Goal: Information Seeking & Learning: Check status

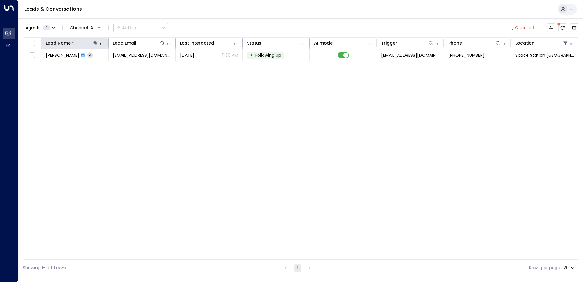
click at [96, 43] on icon at bounding box center [95, 43] width 4 height 4
click at [133, 63] on icon "button" at bounding box center [134, 65] width 4 height 4
click at [122, 66] on input "text" at bounding box center [95, 65] width 84 height 11
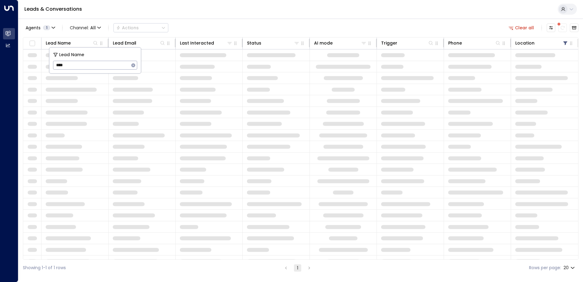
type input "****"
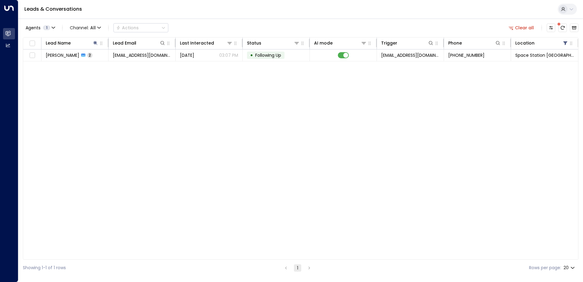
click at [289, 14] on div "Leads & Conversations" at bounding box center [300, 9] width 565 height 19
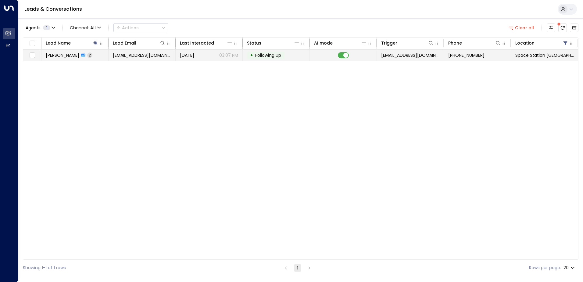
click at [210, 57] on div "[DATE] 03:07 PM" at bounding box center [209, 55] width 58 height 6
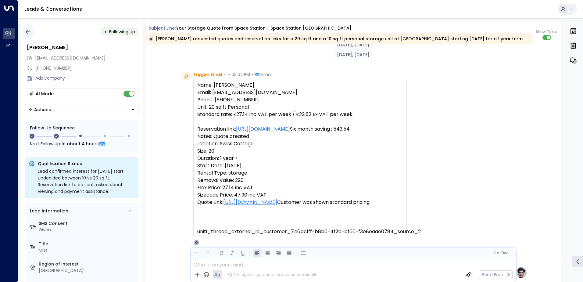
click at [27, 30] on icon "button" at bounding box center [28, 32] width 6 height 6
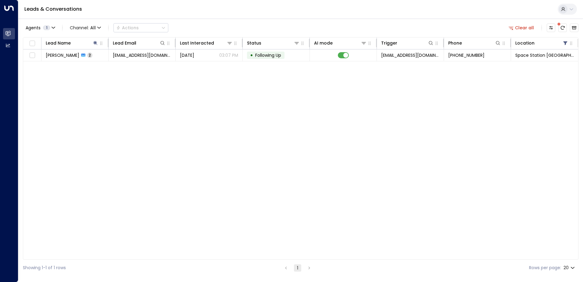
click at [158, 184] on div "Lead Name Lead Email Last Interacted Status AI mode Trigger Phone Location [PER…" at bounding box center [301, 148] width 556 height 222
click at [95, 43] on icon at bounding box center [95, 43] width 4 height 4
click at [134, 64] on icon "button" at bounding box center [134, 65] width 4 height 4
click at [116, 65] on input "text" at bounding box center [95, 65] width 84 height 11
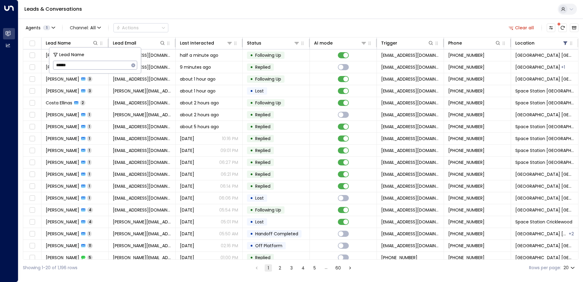
type input "*******"
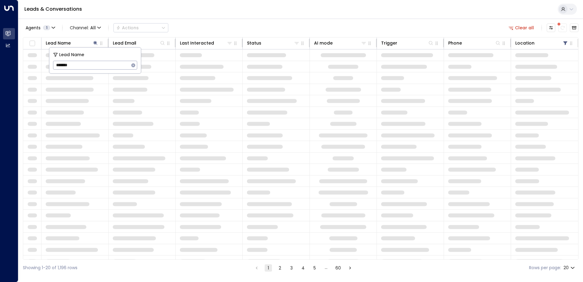
click at [246, 21] on div "Agents 1 Channel: All Actions Clear all Lead Name Lead Email Last Interacted St…" at bounding box center [301, 147] width 556 height 258
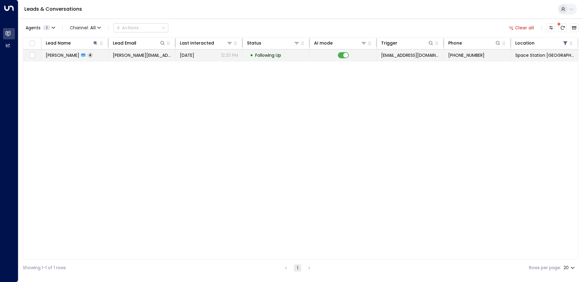
click at [79, 53] on span "[PERSON_NAME]" at bounding box center [63, 55] width 34 height 6
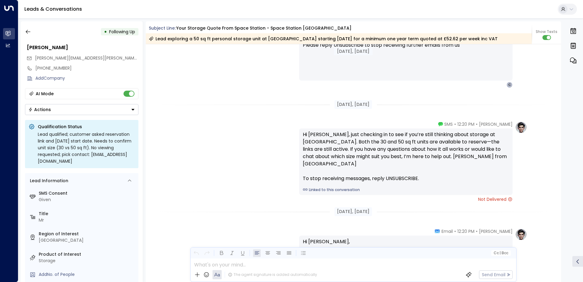
scroll to position [493, 0]
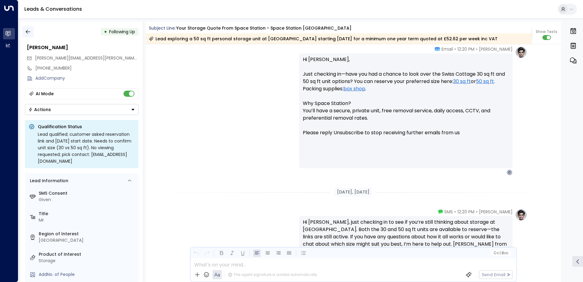
click at [27, 33] on icon "button" at bounding box center [28, 32] width 5 height 4
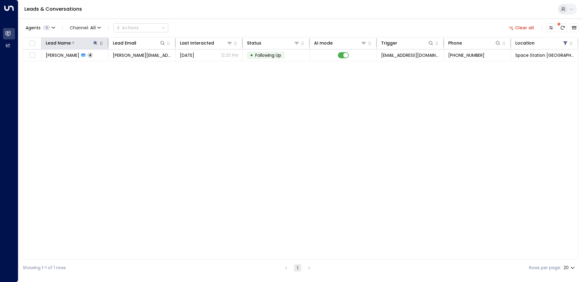
click at [95, 42] on icon at bounding box center [95, 43] width 4 height 4
click at [133, 65] on icon "button" at bounding box center [134, 65] width 4 height 4
click at [126, 64] on input "text" at bounding box center [95, 65] width 84 height 11
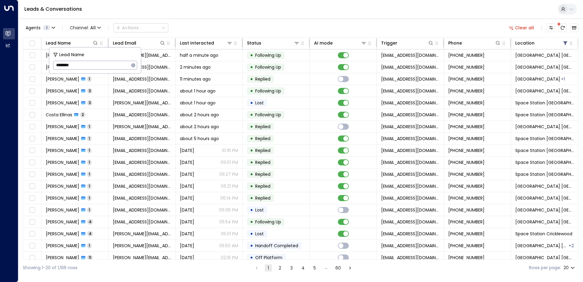
type input "*********"
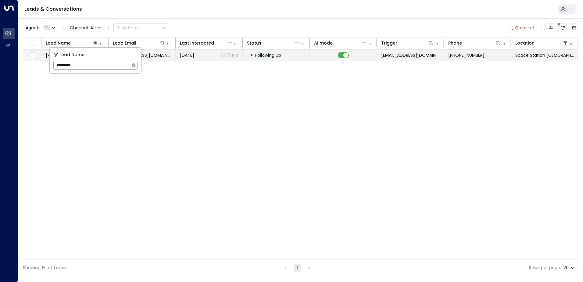
click at [185, 57] on span "[DATE]" at bounding box center [187, 55] width 14 height 6
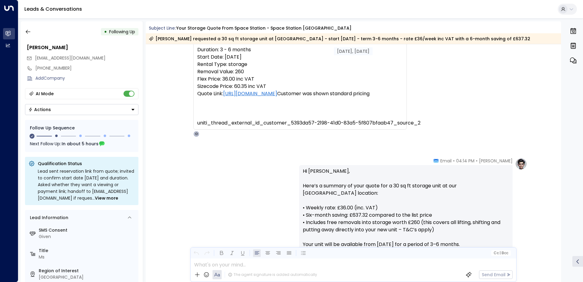
scroll to position [92, 0]
